Goal: Communication & Community: Ask a question

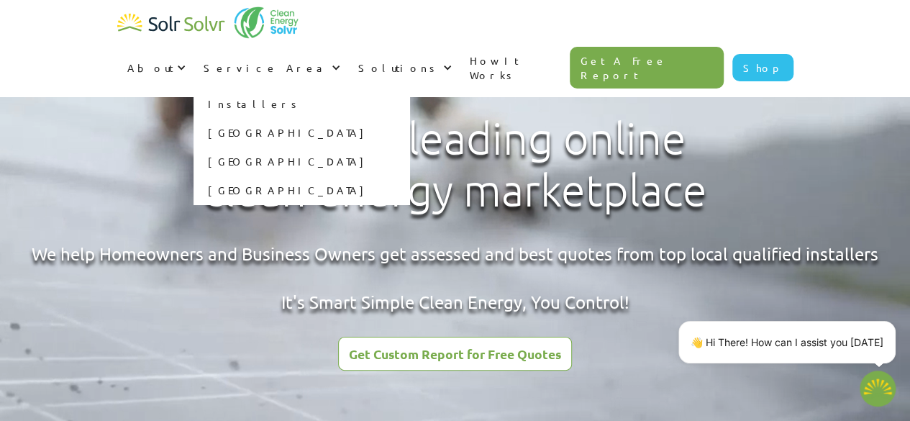
click at [409, 118] on link "[GEOGRAPHIC_DATA]" at bounding box center [302, 132] width 216 height 29
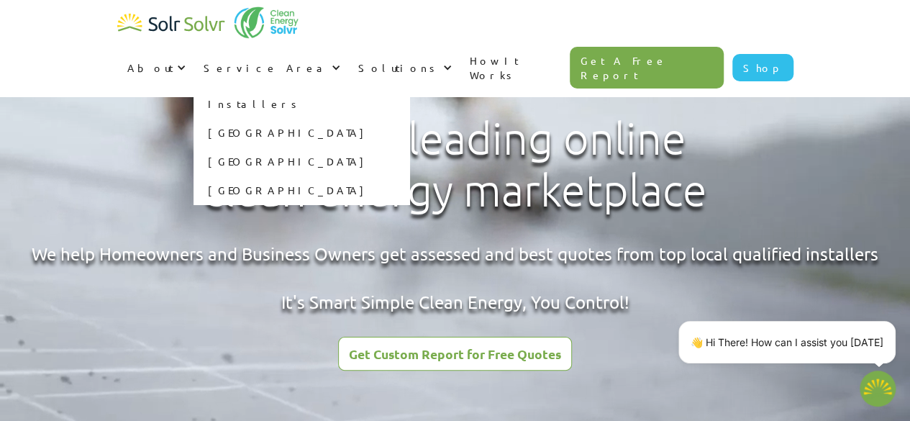
type textarea "x"
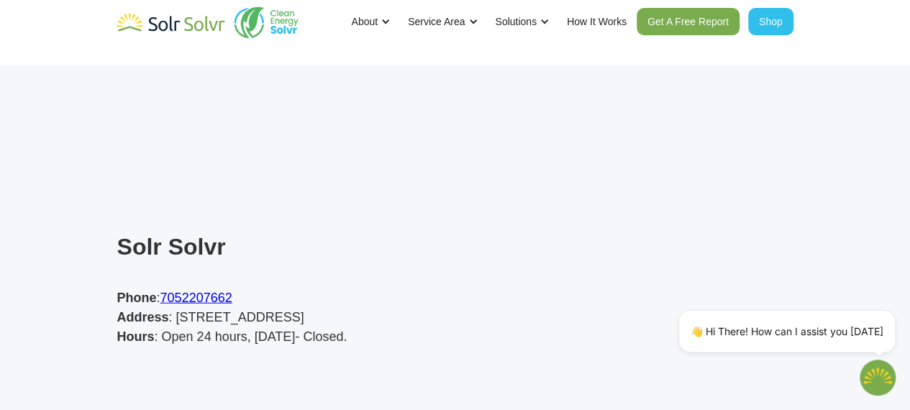
scroll to position [4517, 4]
drag, startPoint x: 327, startPoint y: 243, endPoint x: 420, endPoint y: 242, distance: 93.6
click at [344, 289] on p "Phone : 7052207662 Address : [STREET_ADDRESS] Hours : Open 24 hours, [DATE]- Cl…" at bounding box center [229, 318] width 230 height 58
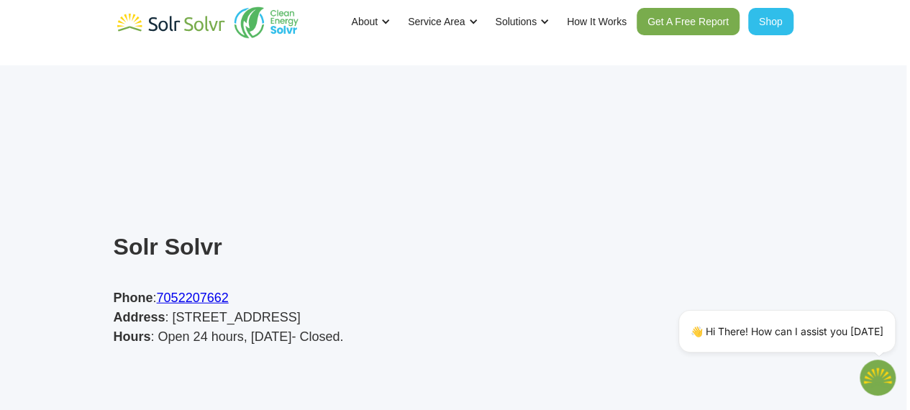
click at [344, 289] on p "Phone : 7052207662 Address : 1752 Bay Park Rd, Severn, ON L3V 0V7, Canada Hours…" at bounding box center [229, 318] width 230 height 58
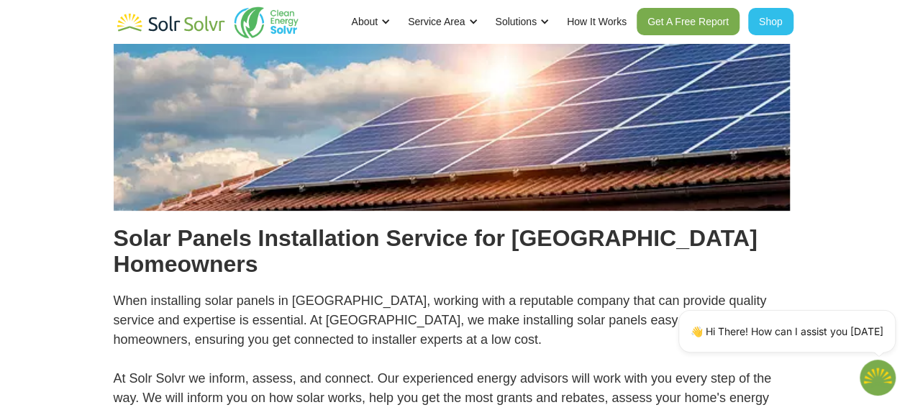
scroll to position [0, 4]
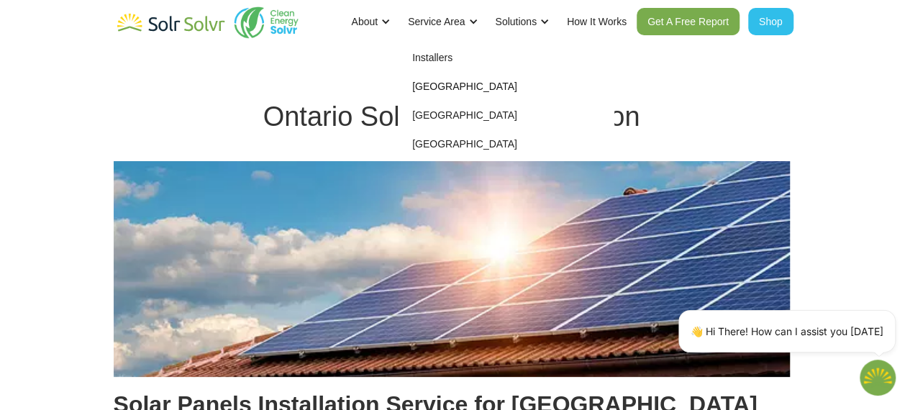
click at [451, 57] on link "Installers" at bounding box center [506, 57] width 216 height 29
type textarea "x"
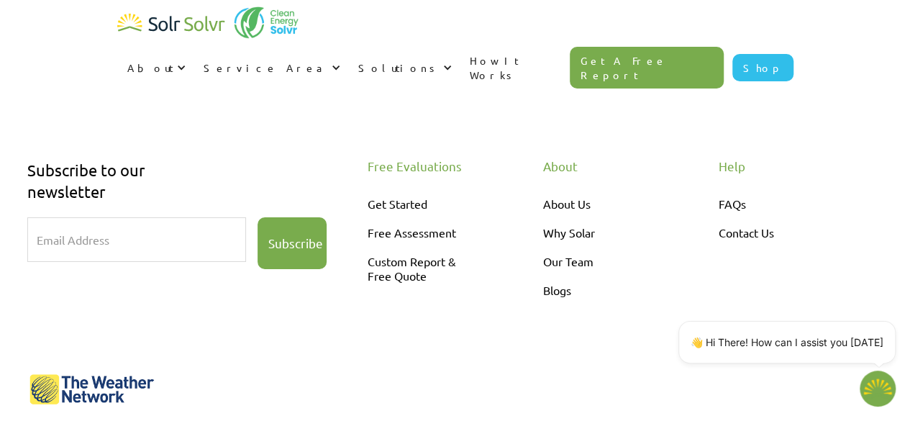
scroll to position [2605, 0]
click at [397, 246] on link "Custom Report & Free Quote" at bounding box center [427, 267] width 121 height 43
type textarea "x"
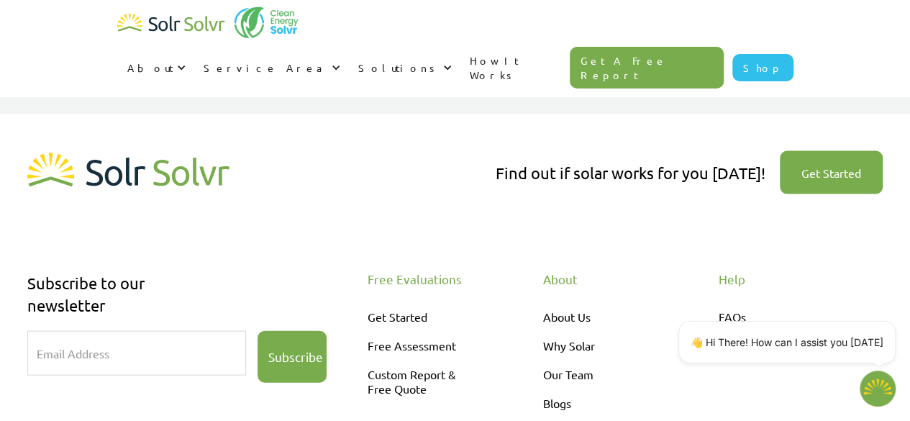
scroll to position [1374, 0]
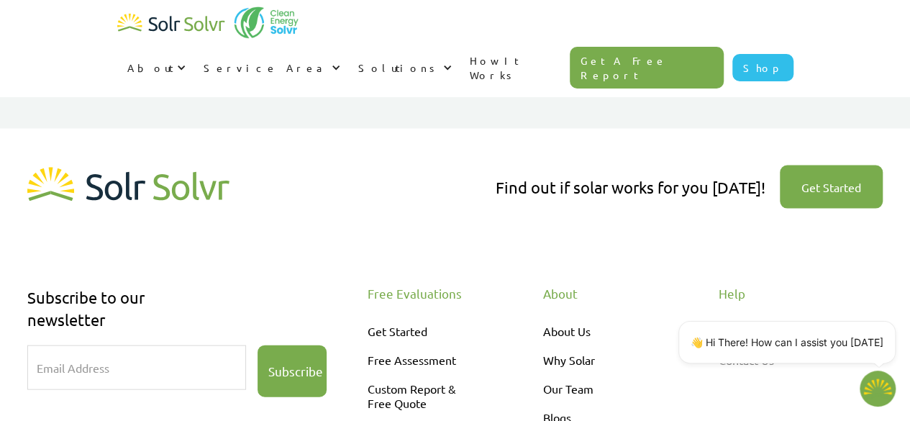
click at [758, 345] on link "Contact Us" at bounding box center [779, 359] width 121 height 29
type textarea "x"
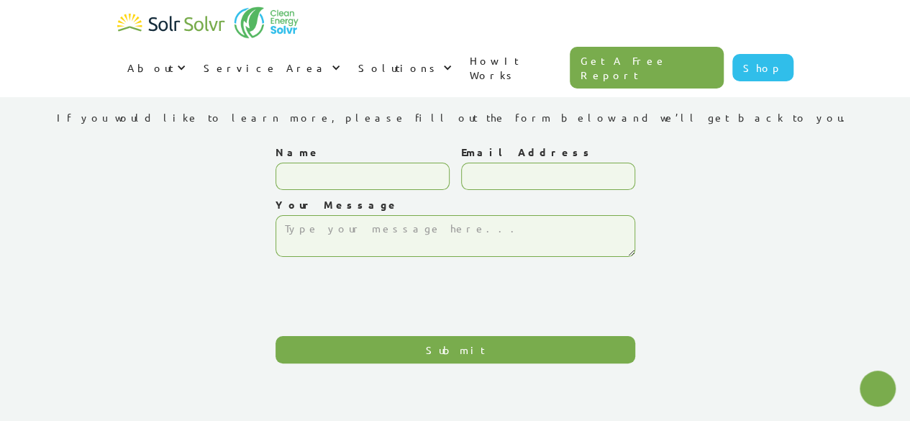
type textarea "x"
click at [365, 175] on input "Name" at bounding box center [363, 176] width 174 height 27
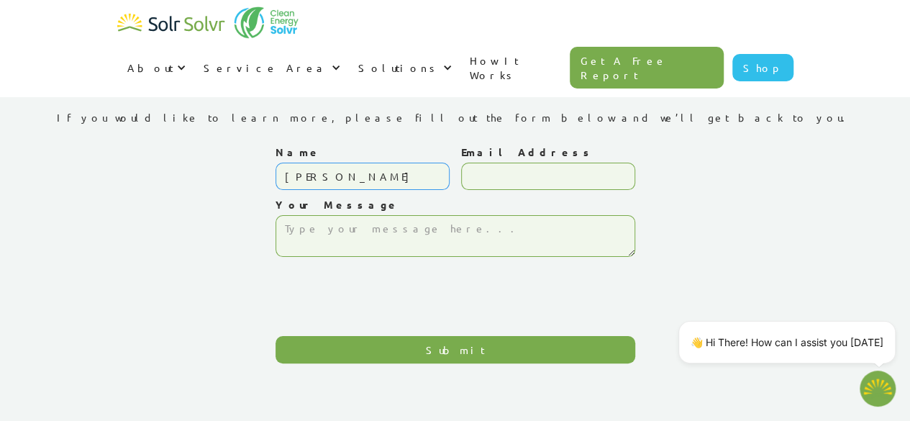
type input "[PERSON_NAME]"
click at [494, 184] on input "Email Address" at bounding box center [548, 176] width 174 height 27
type input "[PERSON_NAME][EMAIL_ADDRESS][DOMAIN_NAME]"
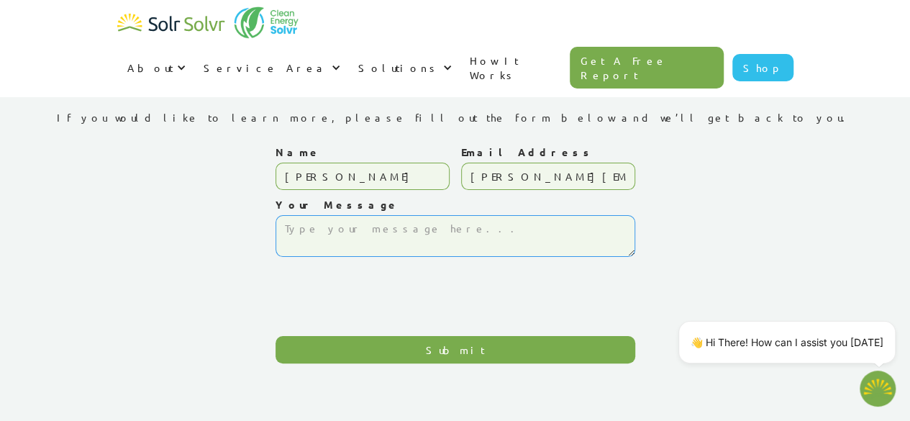
click at [420, 243] on textarea "Your Message" at bounding box center [456, 236] width 360 height 42
click at [337, 225] on textarea "Hello," at bounding box center [456, 236] width 360 height 42
click at [302, 243] on textarea "Hello," at bounding box center [456, 236] width 360 height 42
click at [345, 235] on textarea "Hello," at bounding box center [456, 236] width 360 height 42
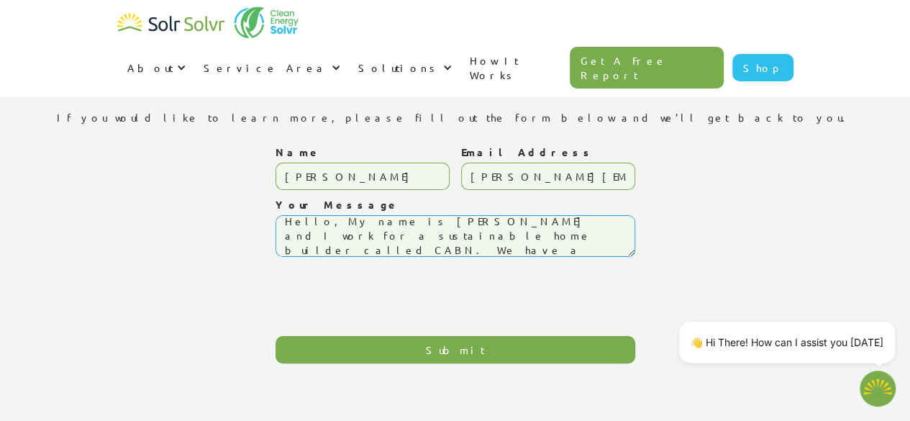
scroll to position [22, 0]
click at [543, 254] on textarea "Hello, My name is Jess and I work for a sustainable home builder called CABN. W…" at bounding box center [456, 236] width 360 height 42
click at [563, 251] on textarea "Hello, My name is Jess and I work for a sustainable home builder called CABN. W…" at bounding box center [456, 236] width 360 height 42
drag, startPoint x: 432, startPoint y: 228, endPoint x: 387, endPoint y: 225, distance: 45.5
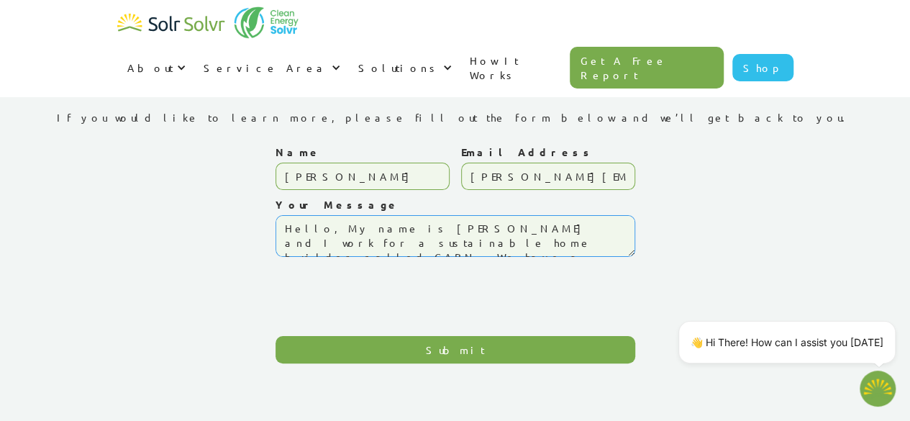
click at [387, 225] on textarea "Hello, My name is Jess and I work for a sustainable home builder called CABN. W…" at bounding box center [456, 236] width 360 height 42
click at [476, 224] on textarea "Hello, My name is Jess and I work for a sustainable home builder called CABN. W…" at bounding box center [456, 236] width 360 height 42
click at [527, 222] on textarea "Hello, My name is Jess and I work for a sustainable home builder called CABN. W…" at bounding box center [456, 236] width 360 height 42
click at [480, 235] on textarea "Hello, My name is Jess and I work for a sustainable home builder called CABN. W…" at bounding box center [456, 236] width 360 height 42
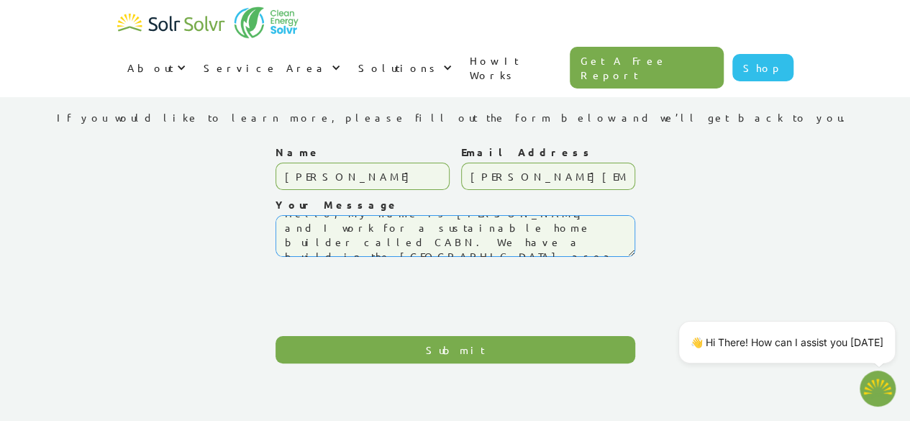
click at [477, 230] on textarea "Hello, My name is Jess and I work for a sustainable home builder called CABN. W…" at bounding box center [456, 236] width 360 height 42
click at [497, 244] on textarea "Hello, My name is Jess and I work for a sustainable home builder called CABN. W…" at bounding box center [456, 236] width 360 height 42
type textarea "Hello, My name is Jess and I work for a sustainable home builder called CABN. W…"
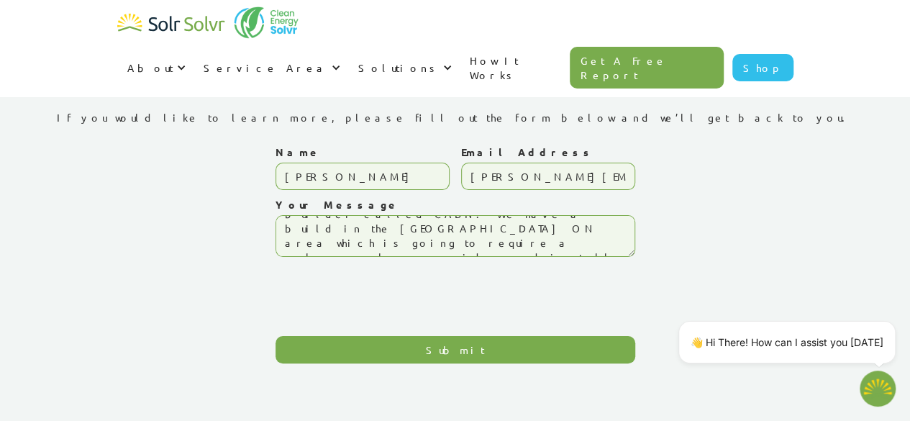
click at [389, 346] on input "Submit" at bounding box center [456, 349] width 360 height 27
type input "Please wait..."
type textarea "x"
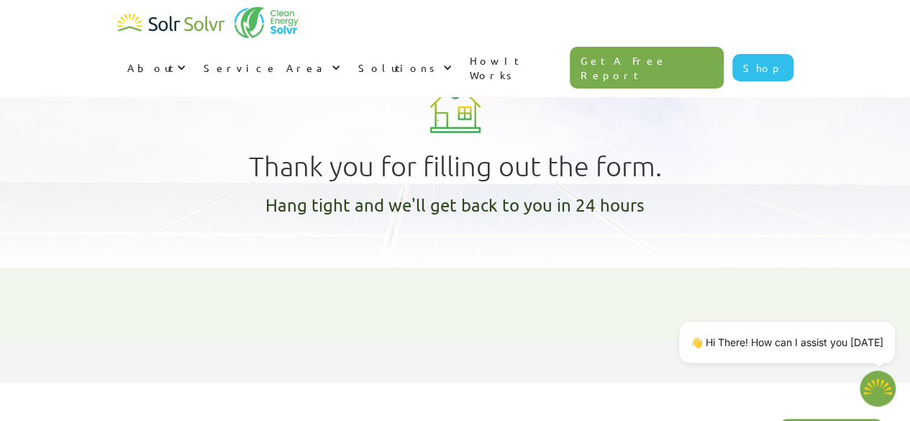
type textarea "x"
